Goal: Task Accomplishment & Management: Use online tool/utility

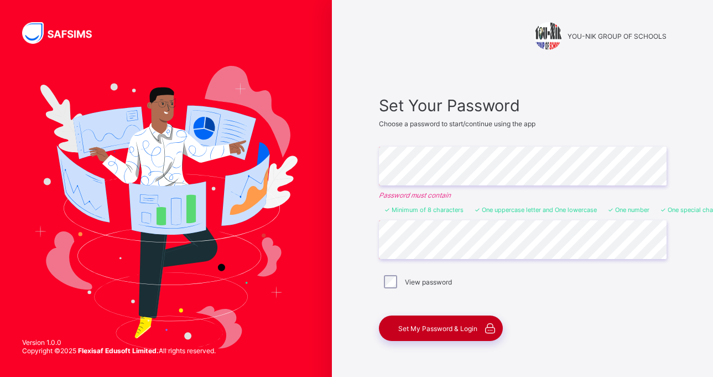
click at [444, 333] on div "Set My Password & Login" at bounding box center [441, 327] width 124 height 25
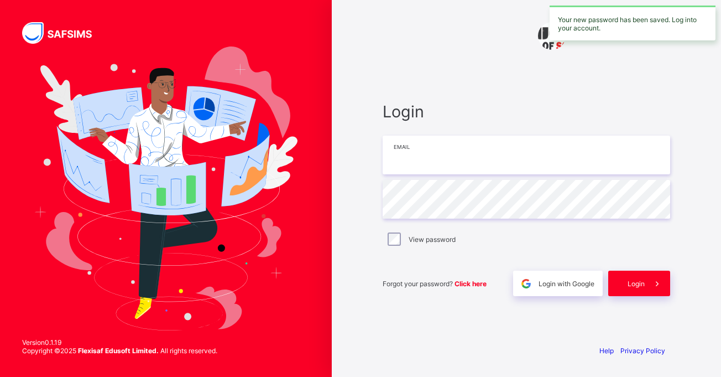
type input "**********"
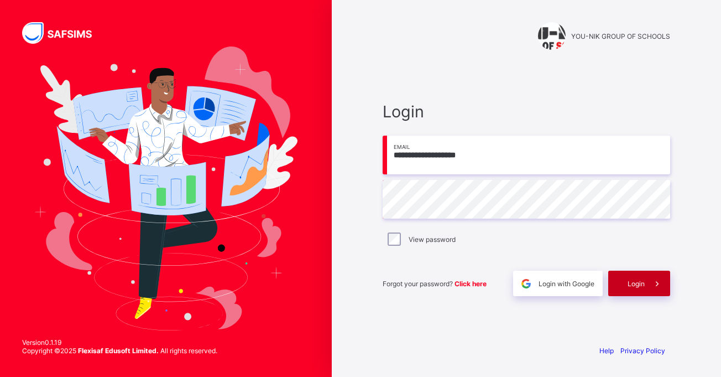
click at [647, 288] on span at bounding box center [657, 283] width 25 height 25
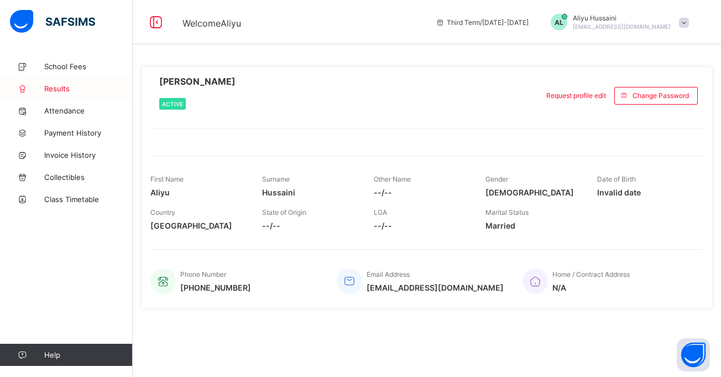
click at [53, 94] on link "Results" at bounding box center [66, 88] width 133 height 22
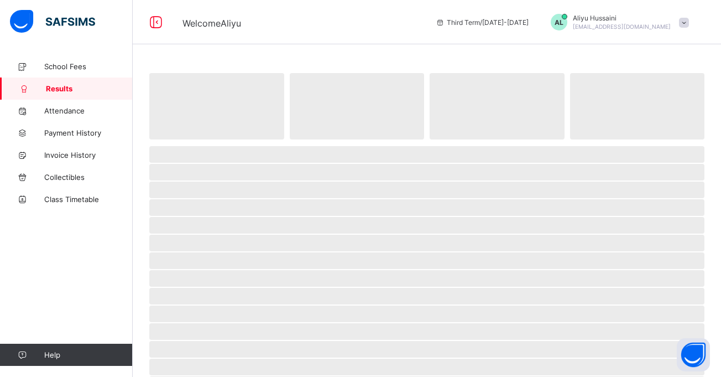
click at [53, 94] on link "Results" at bounding box center [66, 88] width 133 height 22
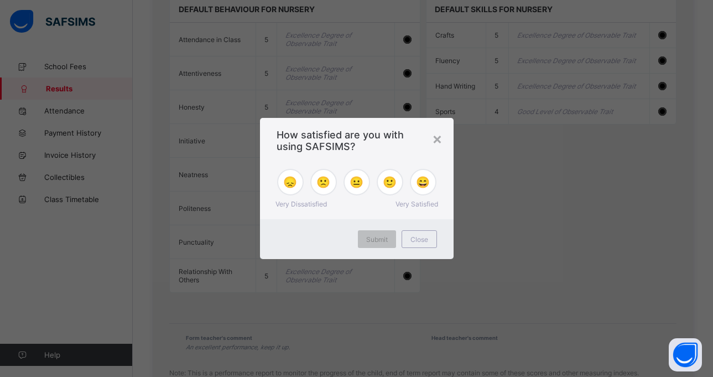
scroll to position [839, 0]
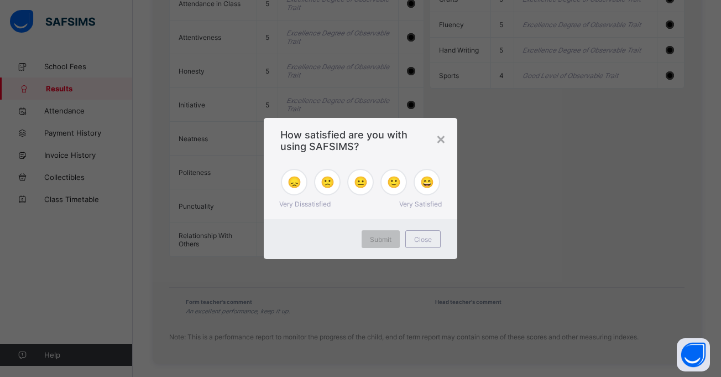
drag, startPoint x: 721, startPoint y: 225, endPoint x: 716, endPoint y: 361, distance: 136.2
click at [441, 137] on div "×" at bounding box center [441, 138] width 11 height 19
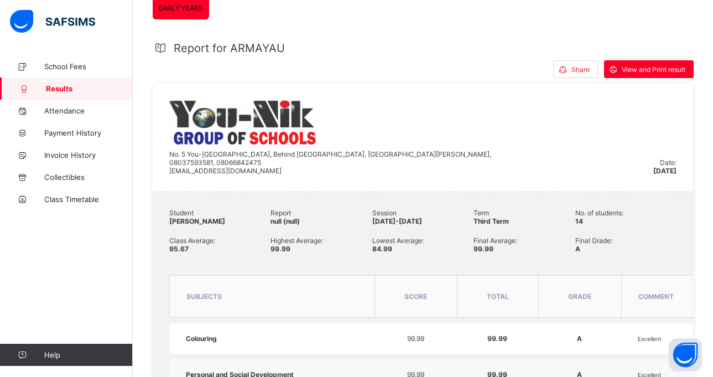
scroll to position [152, 0]
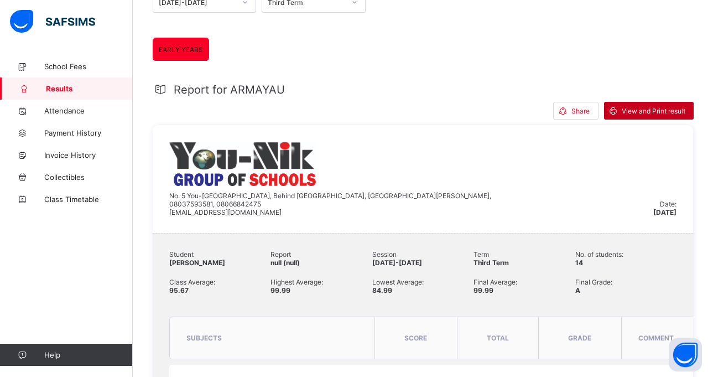
click at [665, 109] on span "View and Print result" at bounding box center [654, 111] width 64 height 8
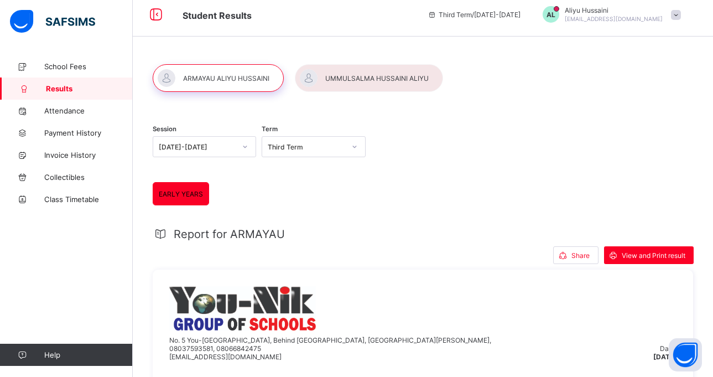
scroll to position [0, 0]
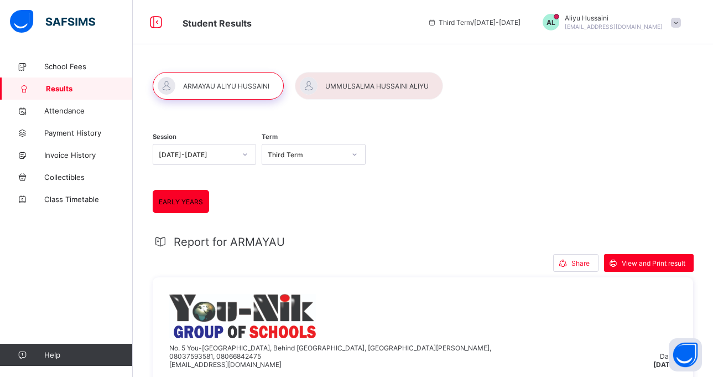
click at [388, 90] on div at bounding box center [369, 86] width 148 height 28
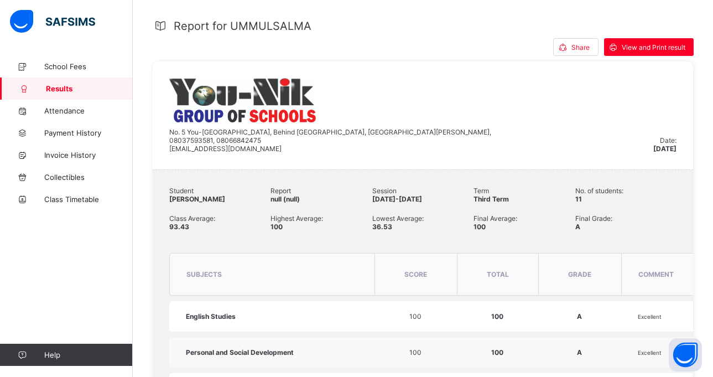
scroll to position [186, 0]
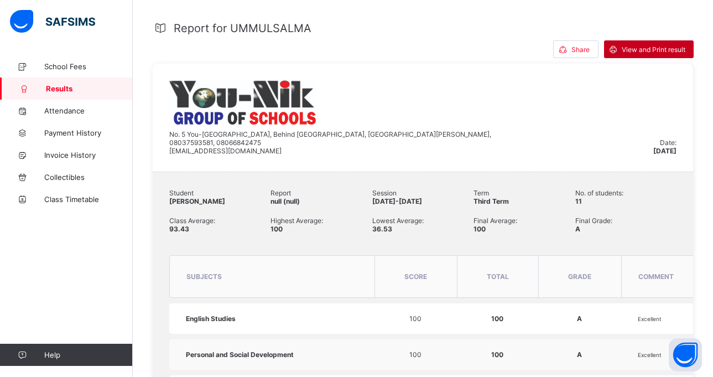
click at [653, 58] on div "View and Print result" at bounding box center [649, 49] width 90 height 18
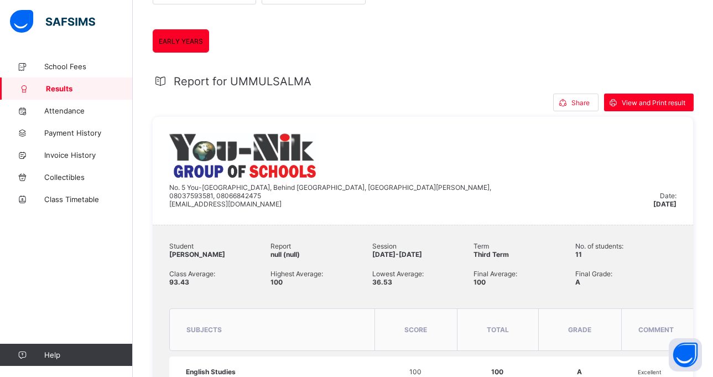
scroll to position [0, 0]
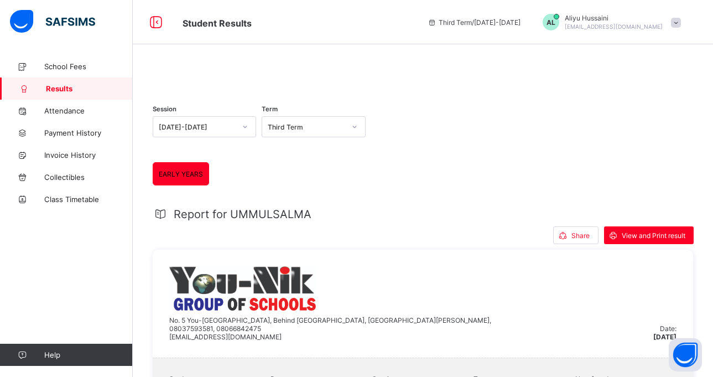
click at [358, 132] on icon at bounding box center [354, 126] width 7 height 11
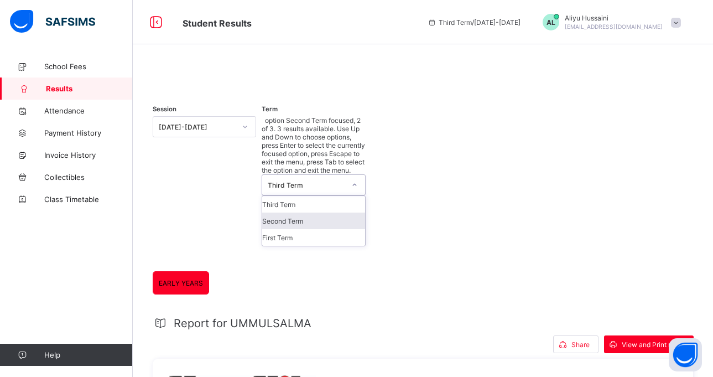
click at [325, 212] on div "Second Term" at bounding box center [313, 220] width 102 height 17
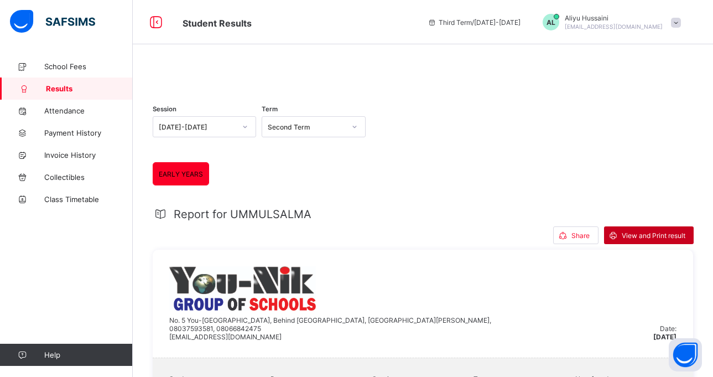
click at [682, 240] on span "View and Print result" at bounding box center [654, 235] width 64 height 8
click at [357, 132] on icon at bounding box center [354, 126] width 7 height 11
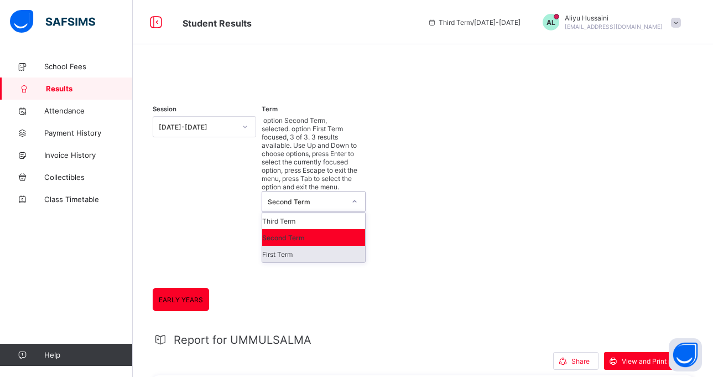
click at [329, 246] on div "First Term" at bounding box center [313, 254] width 102 height 17
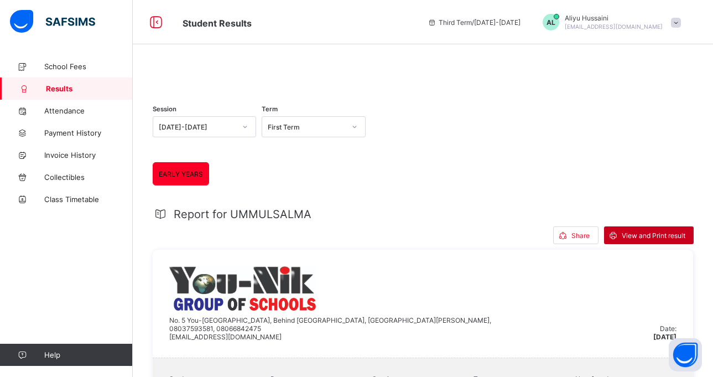
click at [657, 240] on span "View and Print result" at bounding box center [654, 235] width 64 height 8
click at [258, 72] on div at bounding box center [423, 72] width 540 height 0
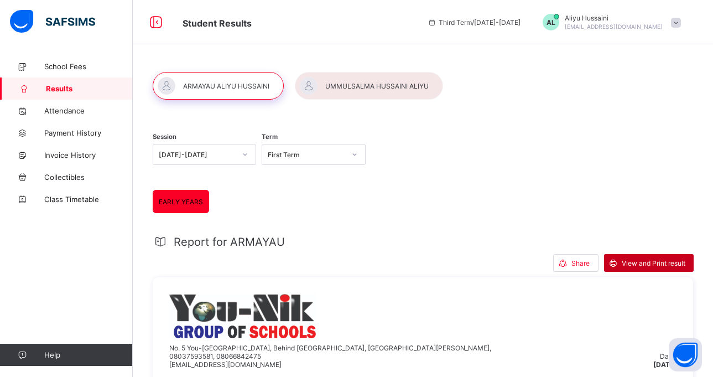
click at [677, 260] on span "View and Print result" at bounding box center [654, 263] width 64 height 8
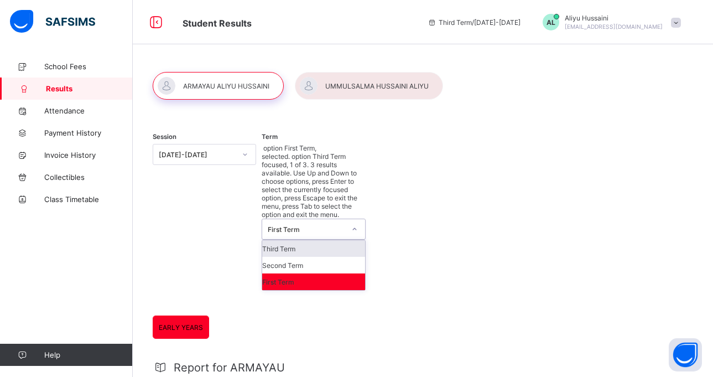
click at [357, 223] on icon at bounding box center [354, 228] width 7 height 11
click at [333, 257] on div "Second Term" at bounding box center [313, 265] width 102 height 17
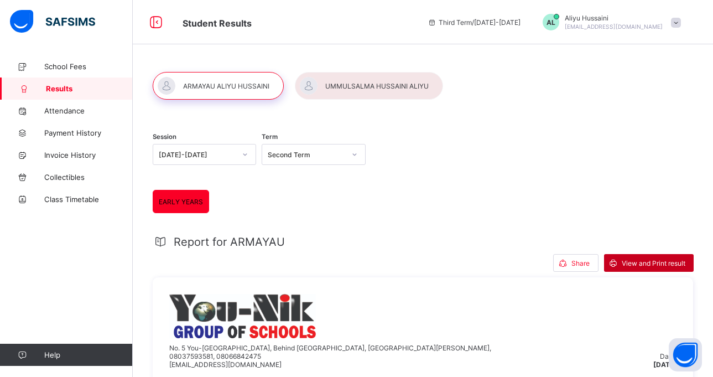
click at [644, 269] on div "View and Print result" at bounding box center [649, 263] width 90 height 18
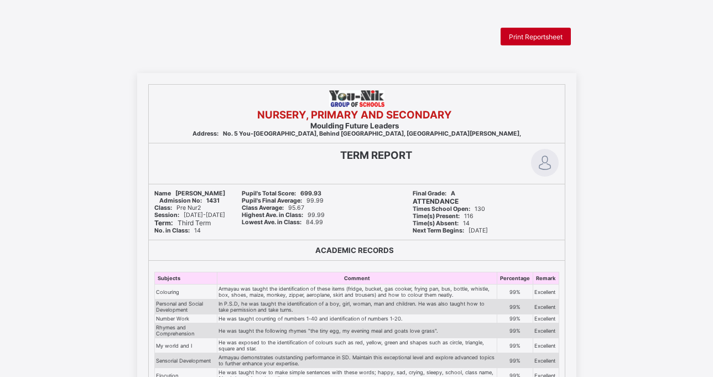
click at [557, 41] on div "Print Reportsheet" at bounding box center [536, 37] width 70 height 18
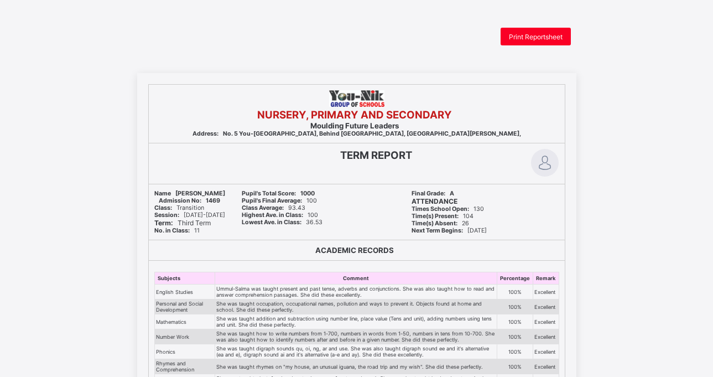
click at [552, 37] on span "Print Reportsheet" at bounding box center [536, 37] width 54 height 8
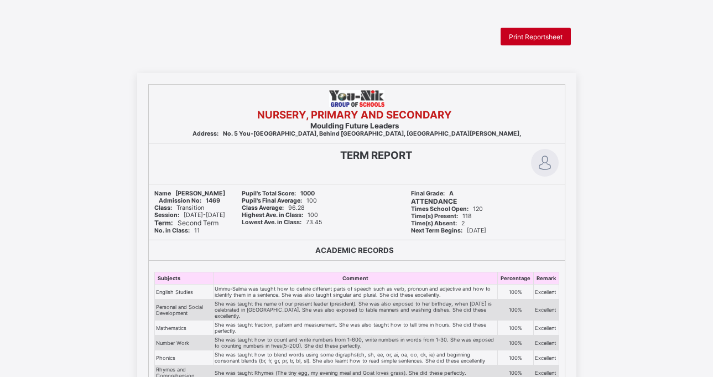
click at [554, 40] on span "Print Reportsheet" at bounding box center [536, 37] width 54 height 8
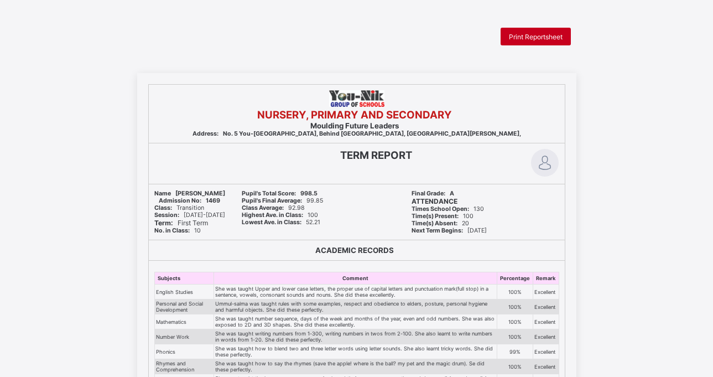
click at [545, 37] on span "Print Reportsheet" at bounding box center [536, 37] width 54 height 8
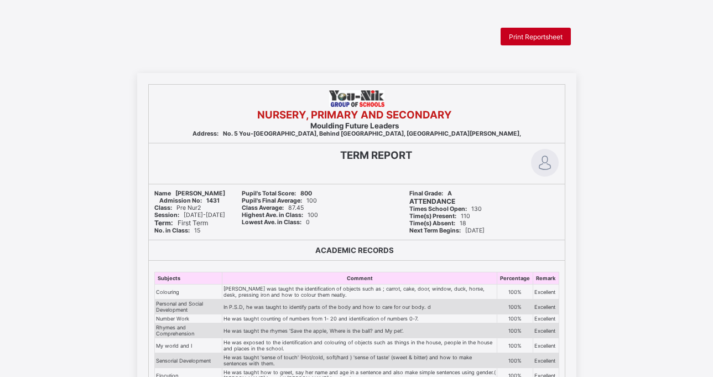
click at [551, 35] on span "Print Reportsheet" at bounding box center [536, 37] width 54 height 8
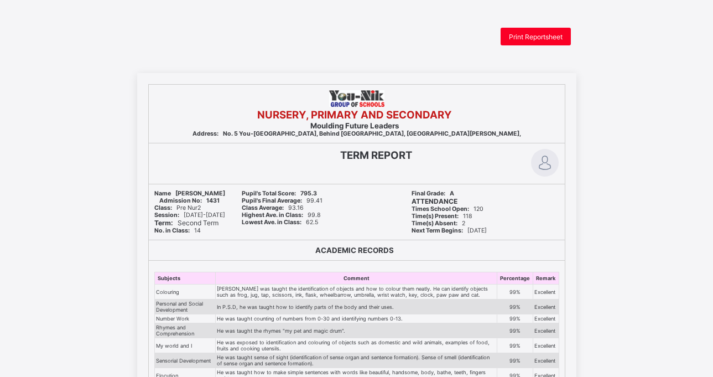
click at [554, 40] on span "Print Reportsheet" at bounding box center [536, 37] width 54 height 8
